Goal: Task Accomplishment & Management: Use online tool/utility

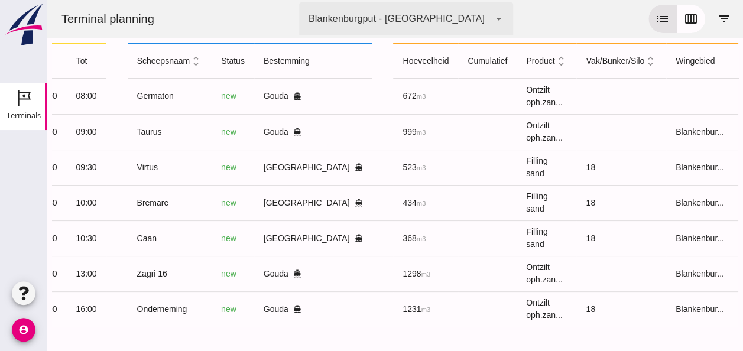
scroll to position [0, 300]
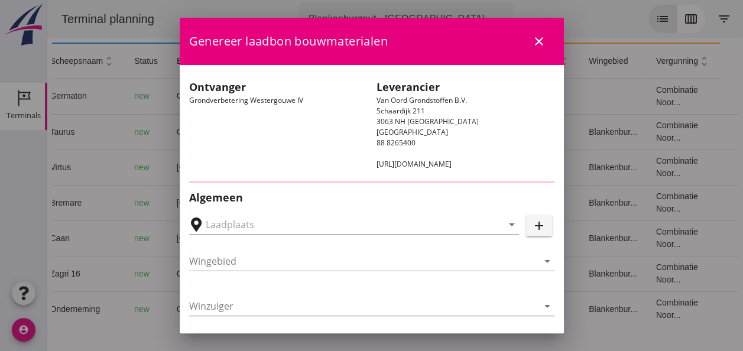
type input "Loswal Fa. J. Bos&Zonen, [GEOGRAPHIC_DATA]"
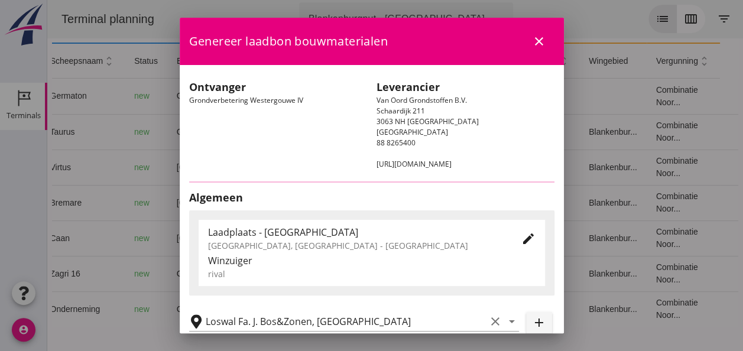
type input "Germaton"
type input "[PERSON_NAME]"
type input "Ontzilt oph.zand [75] (6120)"
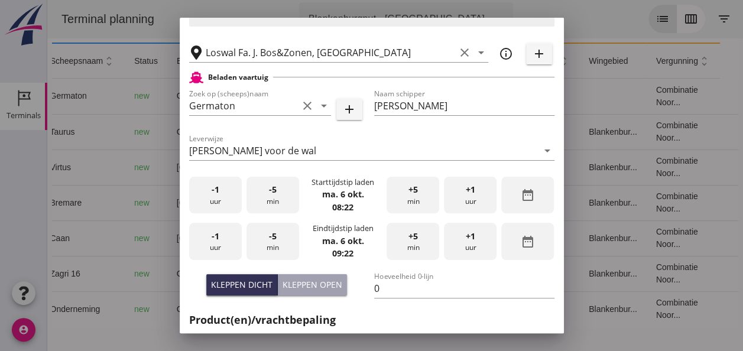
scroll to position [295, 0]
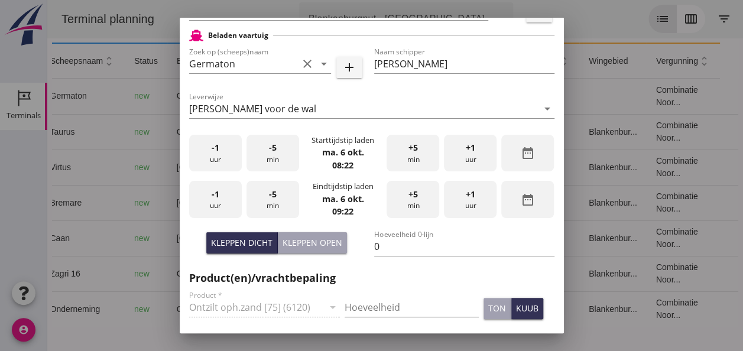
click at [226, 156] on div "-1 uur" at bounding box center [215, 153] width 53 height 37
click at [266, 157] on div "-5 min" at bounding box center [272, 153] width 53 height 37
click at [213, 196] on span "-1" at bounding box center [216, 194] width 8 height 13
click at [270, 197] on span "-5" at bounding box center [273, 194] width 8 height 13
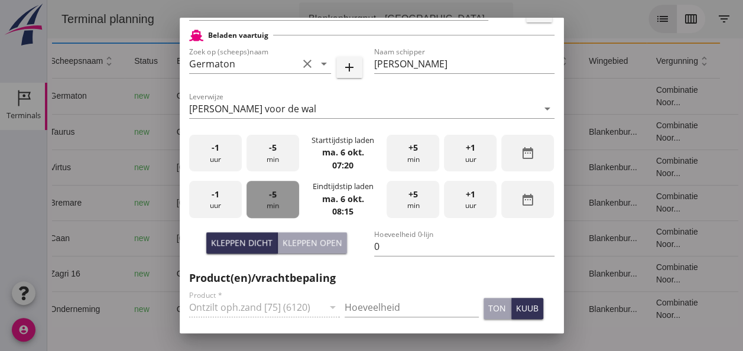
click at [270, 196] on span "-5" at bounding box center [273, 194] width 8 height 13
click at [377, 245] on input "0" at bounding box center [464, 246] width 180 height 19
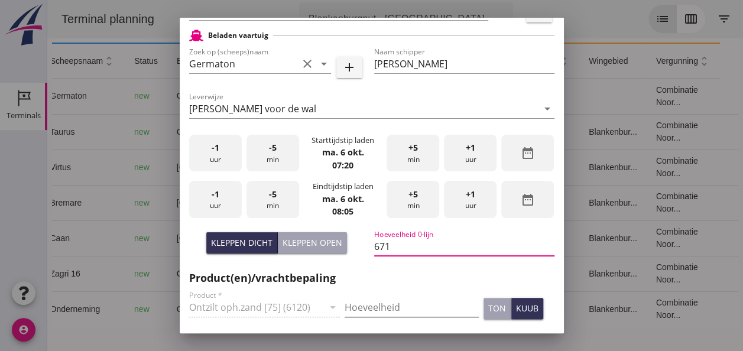
type input "671"
click at [363, 308] on input "Hoeveelheid" at bounding box center [412, 307] width 134 height 19
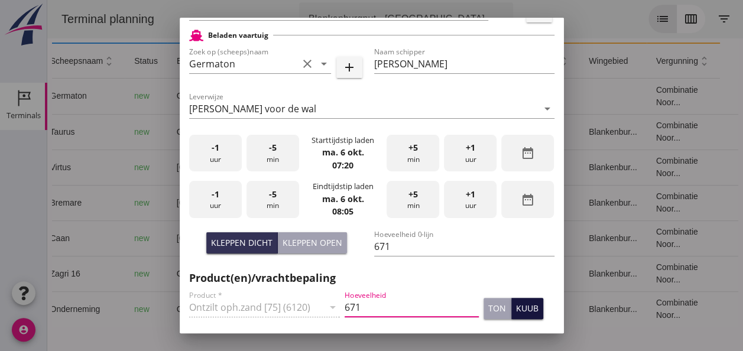
type input "671"
click at [516, 306] on div "kuub" at bounding box center [527, 308] width 22 height 12
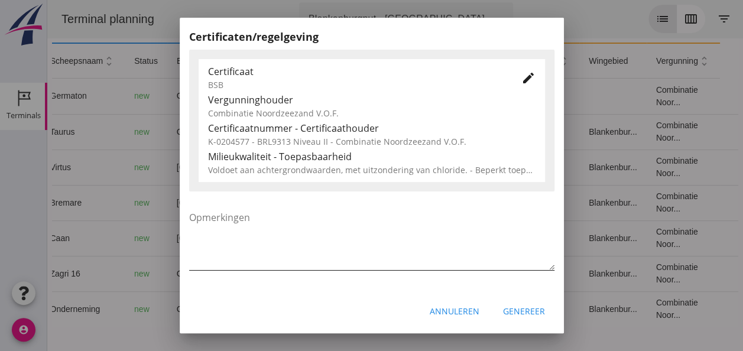
scroll to position [485, 0]
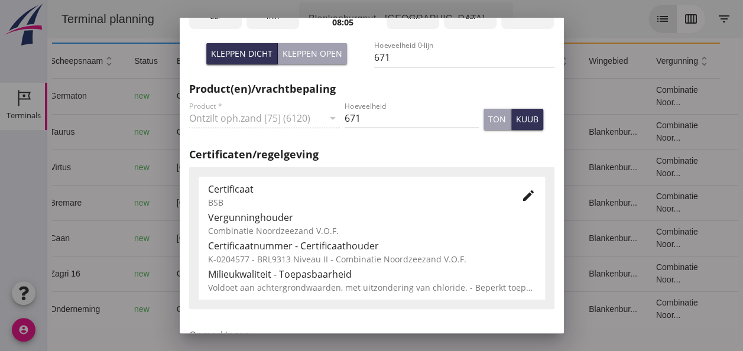
click at [521, 197] on icon "edit" at bounding box center [528, 196] width 14 height 14
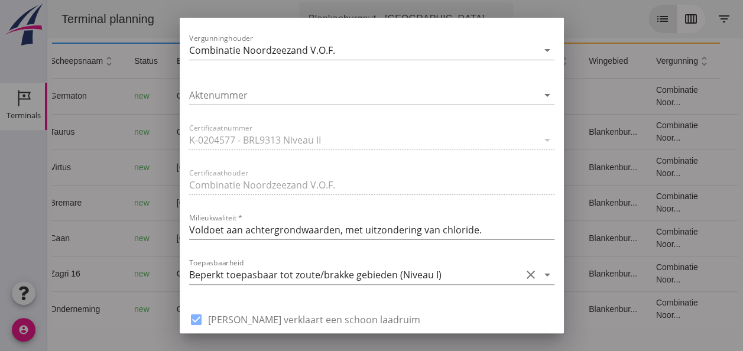
scroll to position [839, 0]
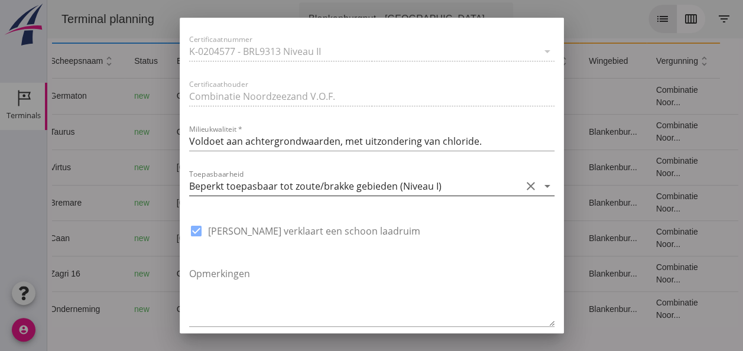
click at [540, 186] on icon "arrow_drop_down" at bounding box center [547, 186] width 14 height 14
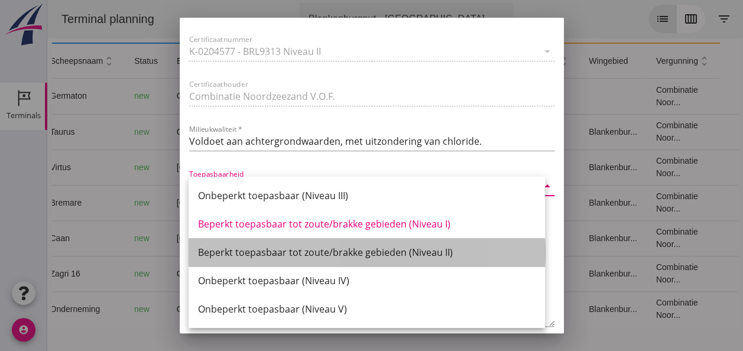
click at [421, 249] on div "Beperkt toepasbaar tot zoute/brakke gebieden (Niveau II)" at bounding box center [366, 252] width 337 height 14
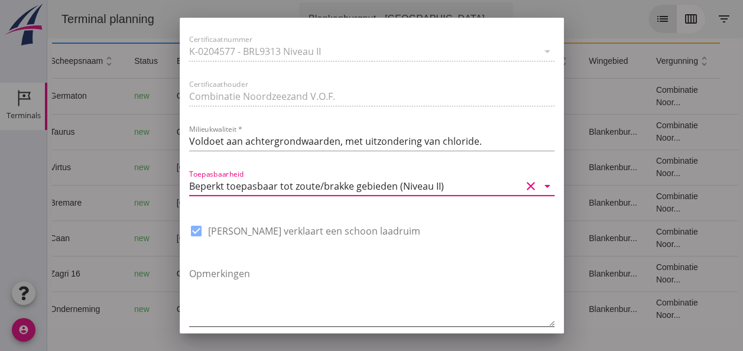
scroll to position [895, 0]
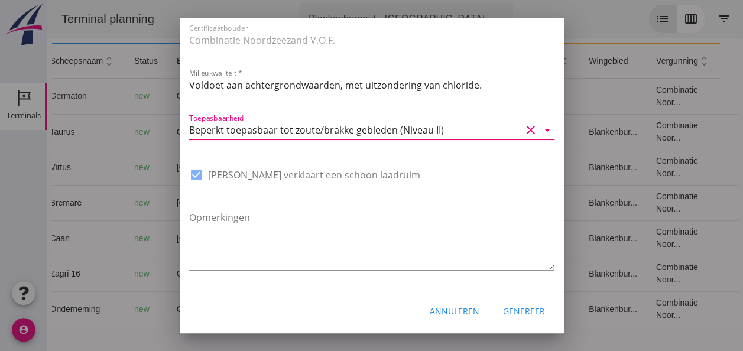
click at [520, 310] on div "Genereer" at bounding box center [524, 311] width 42 height 12
